Goal: Check status

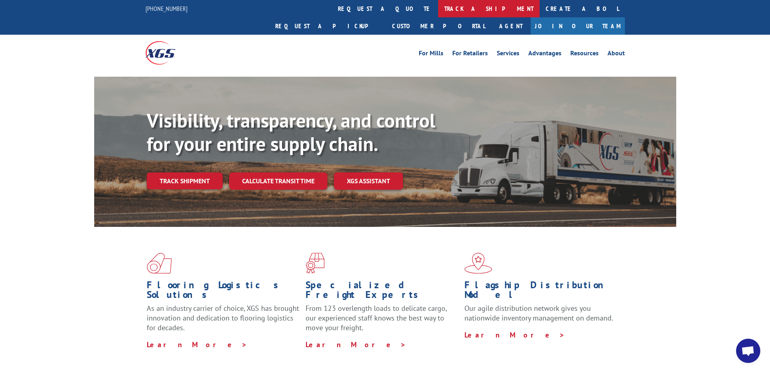
click at [438, 7] on link "track a shipment" at bounding box center [488, 8] width 101 height 17
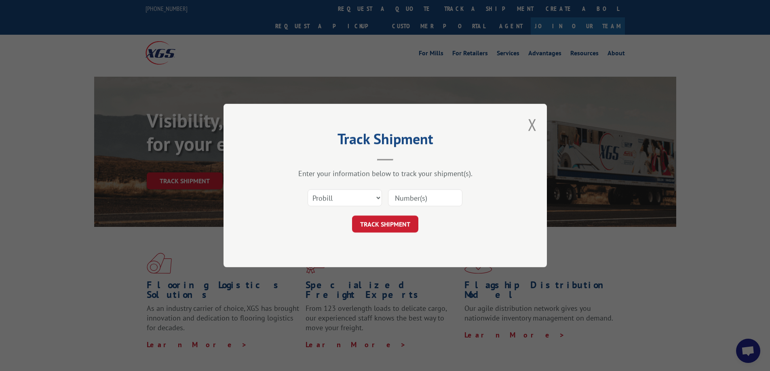
click at [407, 196] on input at bounding box center [425, 198] width 74 height 17
type input "5537291"
click at [388, 227] on button "TRACK SHIPMENT" at bounding box center [385, 224] width 66 height 17
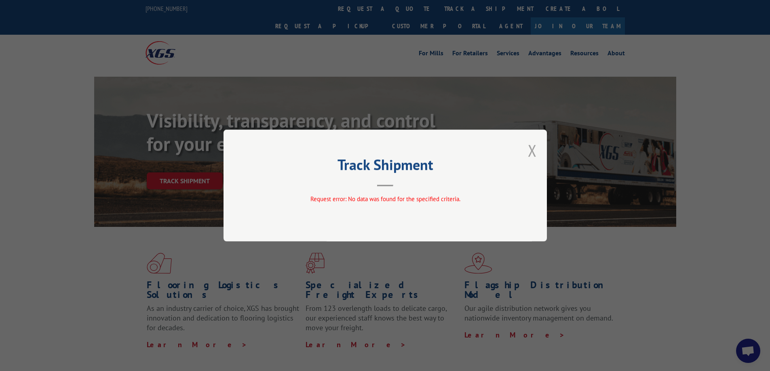
click at [531, 150] on button "Close modal" at bounding box center [532, 150] width 9 height 21
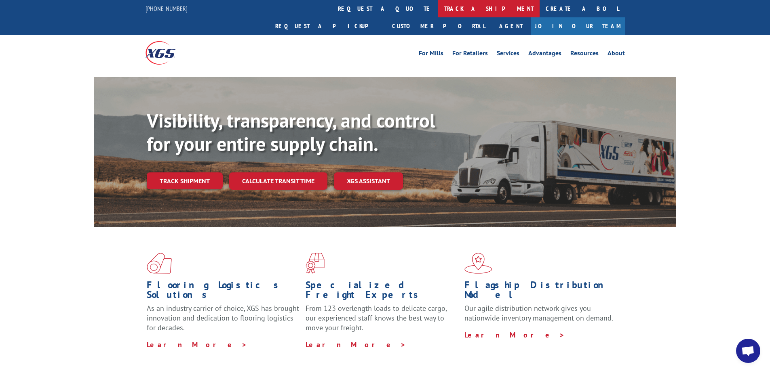
click at [438, 6] on link "track a shipment" at bounding box center [488, 8] width 101 height 17
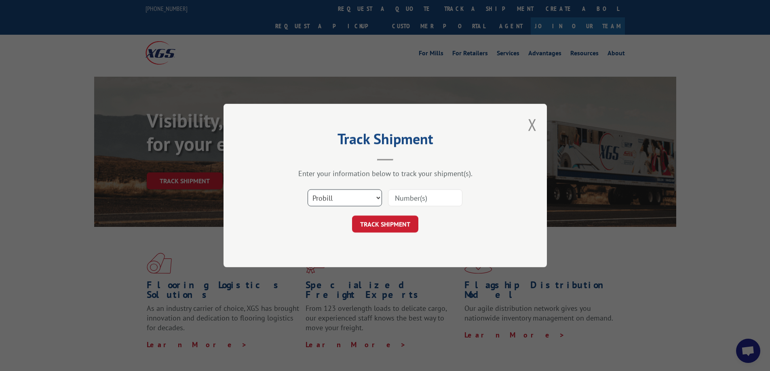
click at [376, 197] on select "Select category... Probill BOL PO" at bounding box center [345, 198] width 74 height 17
select select "bol"
click at [308, 190] on select "Select category... Probill BOL PO" at bounding box center [345, 198] width 74 height 17
click at [409, 198] on input at bounding box center [425, 198] width 74 height 17
type input "537291"
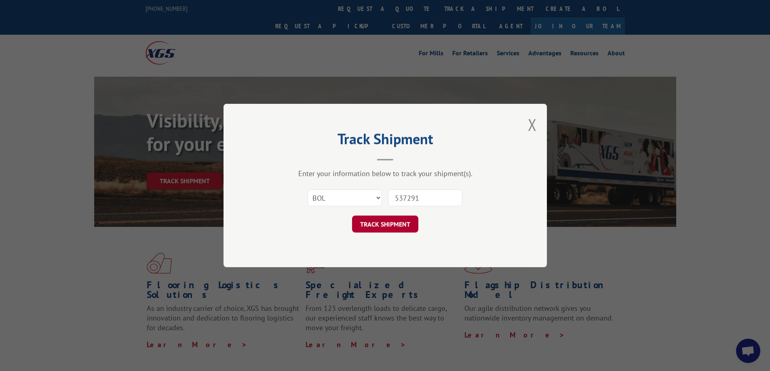
click at [399, 222] on button "TRACK SHIPMENT" at bounding box center [385, 224] width 66 height 17
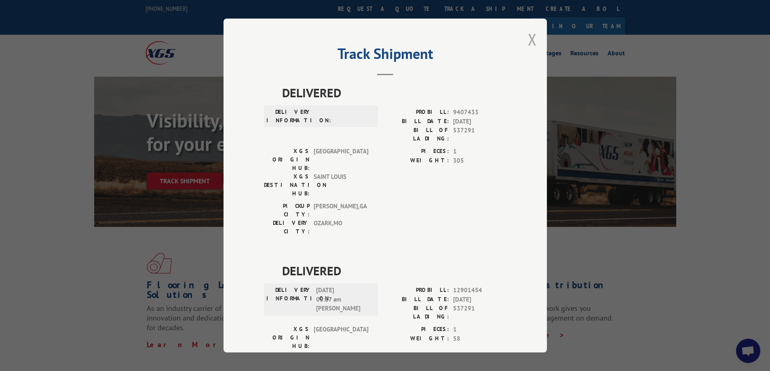
click at [528, 37] on button "Close modal" at bounding box center [532, 39] width 9 height 21
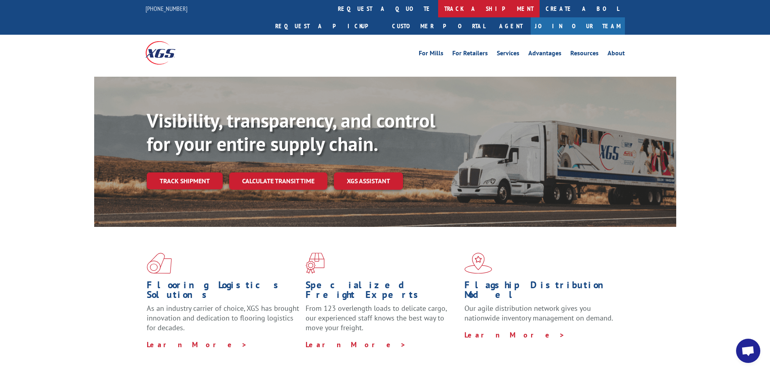
click at [438, 11] on link "track a shipment" at bounding box center [488, 8] width 101 height 17
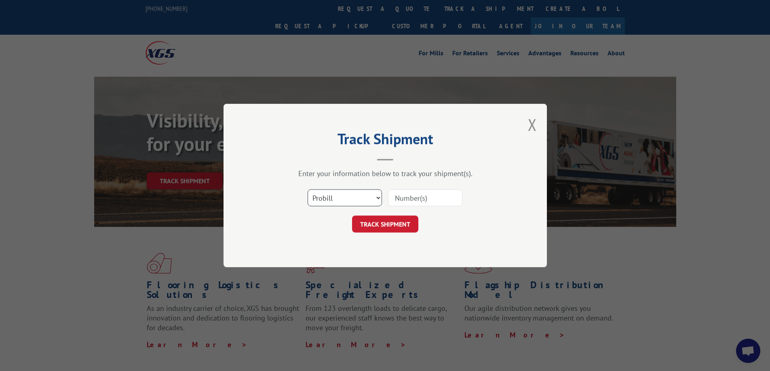
click at [377, 199] on select "Select category... Probill BOL PO" at bounding box center [345, 198] width 74 height 17
select select "bol"
click at [308, 190] on select "Select category... Probill BOL PO" at bounding box center [345, 198] width 74 height 17
click at [406, 200] on input at bounding box center [425, 198] width 74 height 17
type input "5537291"
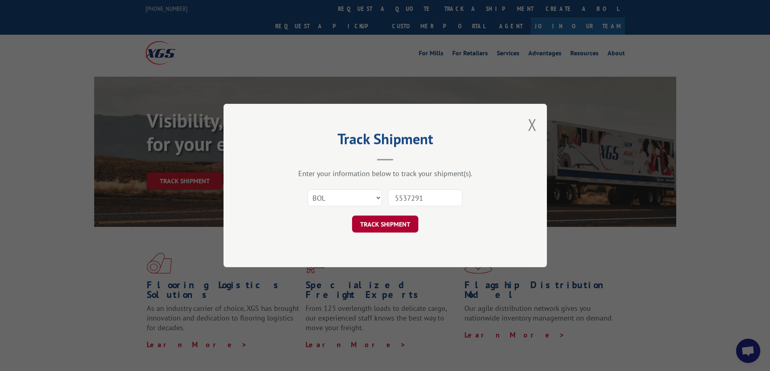
click at [401, 226] on button "TRACK SHIPMENT" at bounding box center [385, 224] width 66 height 17
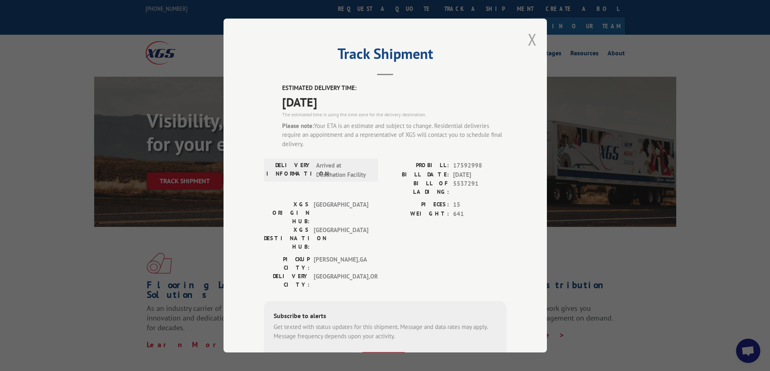
click at [528, 42] on button "Close modal" at bounding box center [532, 39] width 9 height 21
